Goal: Information Seeking & Learning: Understand process/instructions

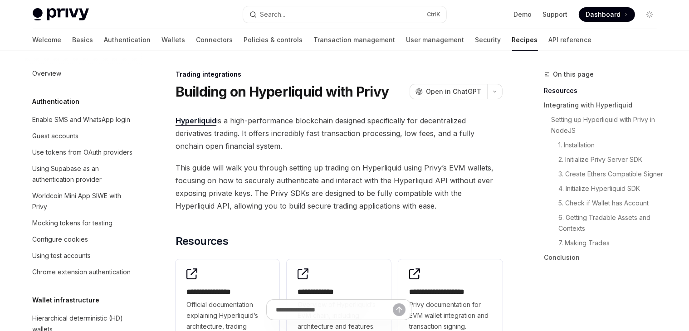
click at [301, 197] on html "Privy Docs home page Search... Ctrl K Demo Support Dashboard Dashboard Search..…" at bounding box center [344, 165] width 689 height 331
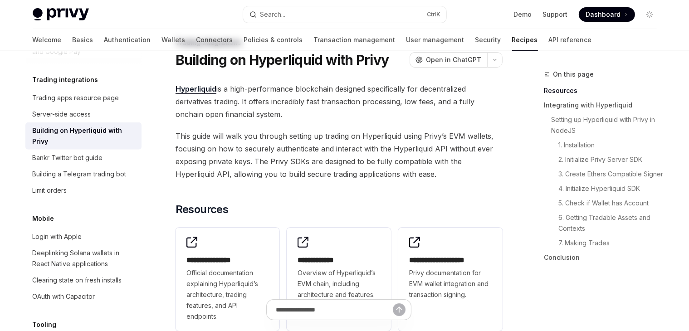
type textarea "*"
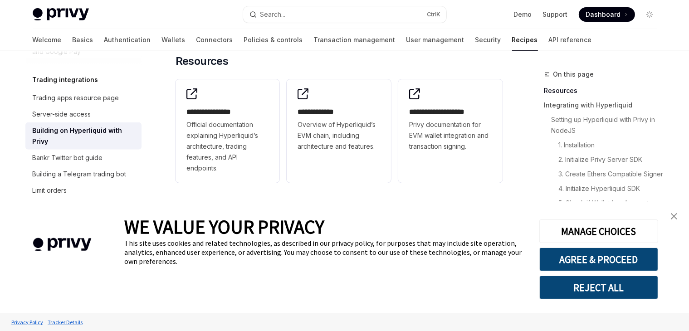
drag, startPoint x: 301, startPoint y: 197, endPoint x: 290, endPoint y: 187, distance: 14.8
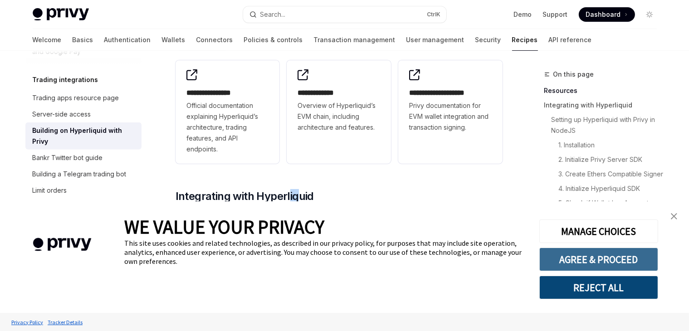
click at [576, 260] on button "AGREE & PROCEED" at bounding box center [598, 260] width 119 height 24
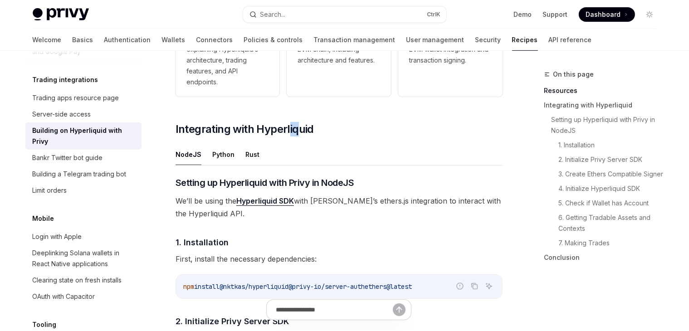
scroll to position [267, 0]
click at [351, 208] on span "We’ll be using the Hyperliquid SDK with [PERSON_NAME]’s ethers.js integration t…" at bounding box center [339, 206] width 327 height 25
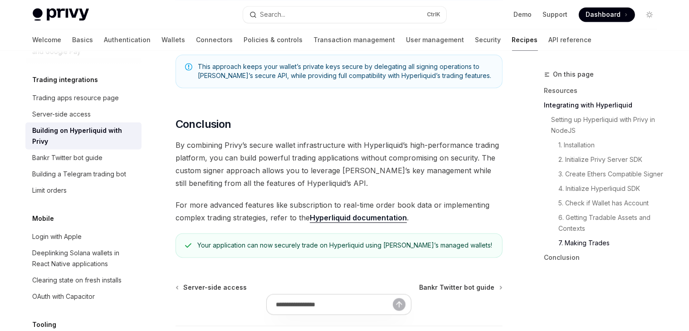
scroll to position [1845, 0]
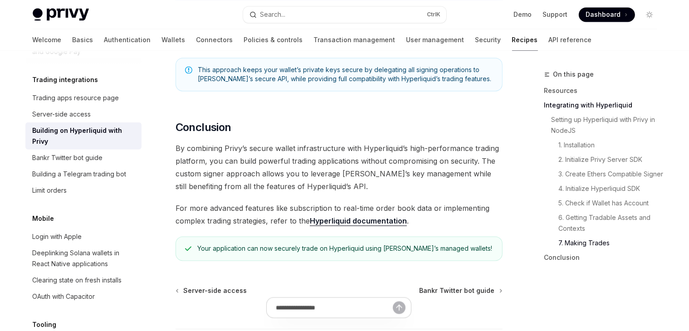
click at [351, 225] on link "Hyperliquid documentation" at bounding box center [358, 221] width 97 height 10
click at [181, 172] on span "By combining Privy’s secure wallet infrastructure with Hyperliquid’s high-perfo…" at bounding box center [339, 167] width 327 height 51
